Goal: Task Accomplishment & Management: Manage account settings

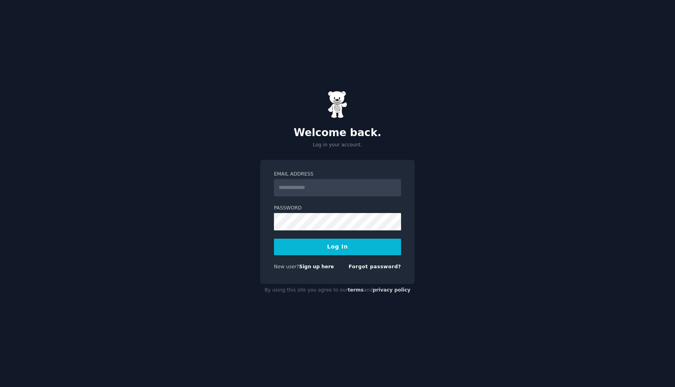
click at [342, 190] on input "Email Address" at bounding box center [337, 187] width 127 height 17
click at [337, 185] on input "Email Address" at bounding box center [337, 187] width 127 height 17
click at [492, 40] on div "Welcome back. Log in your account. Email Address Password Log In New user? Sign…" at bounding box center [337, 193] width 675 height 387
